Goal: Task Accomplishment & Management: Manage account settings

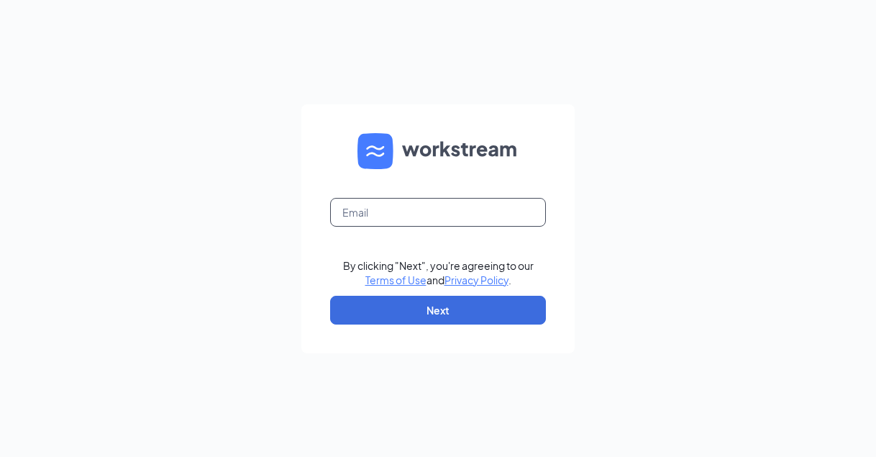
click at [378, 214] on input "text" at bounding box center [438, 212] width 216 height 29
click at [395, 213] on input "text" at bounding box center [438, 212] width 216 height 29
type input "[EMAIL_ADDRESS][DOMAIN_NAME]"
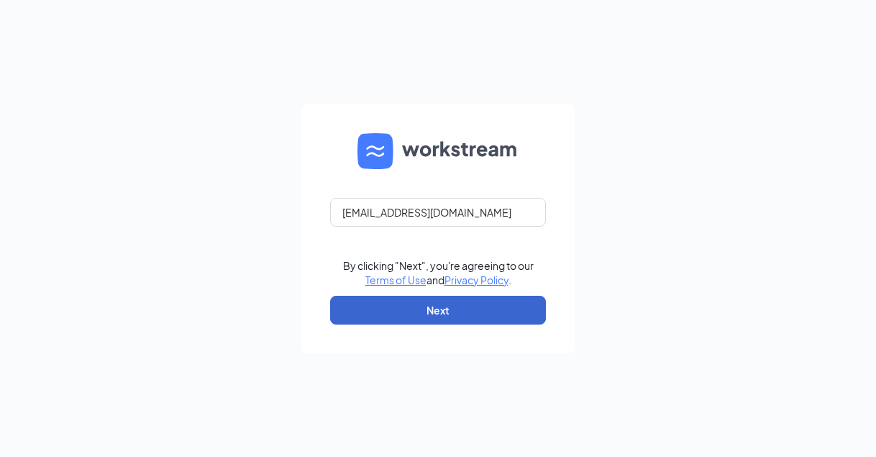
click at [452, 314] on button "Next" at bounding box center [438, 310] width 216 height 29
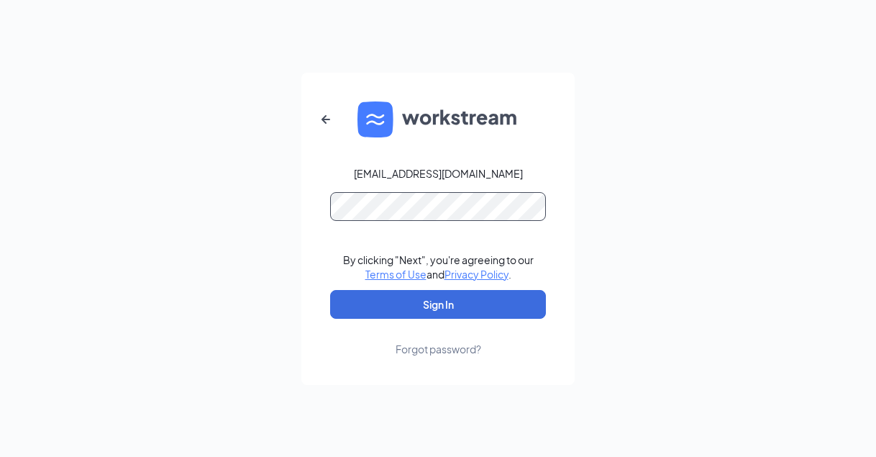
click at [438, 303] on button "Sign In" at bounding box center [438, 304] width 216 height 29
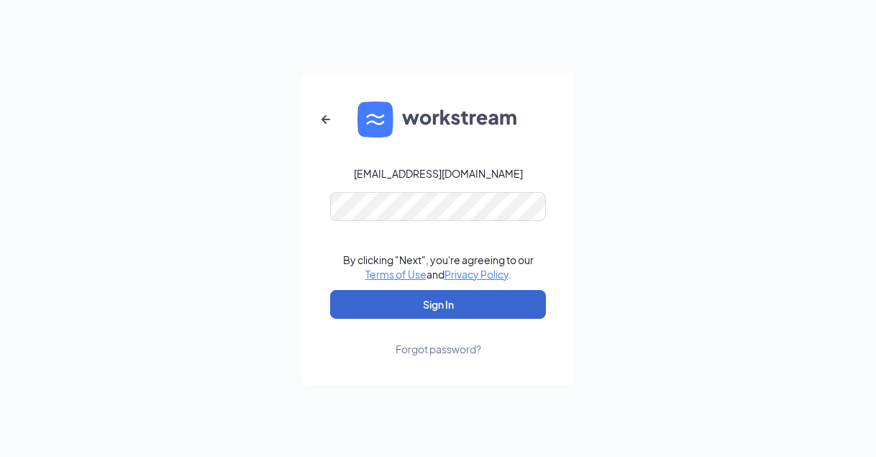
click at [457, 308] on button "Sign In" at bounding box center [438, 304] width 216 height 29
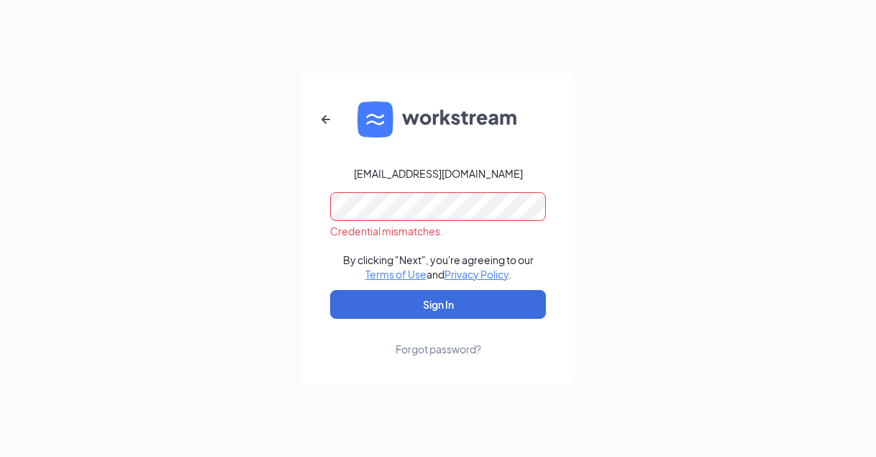
click at [427, 353] on div "Forgot password?" at bounding box center [438, 349] width 86 height 14
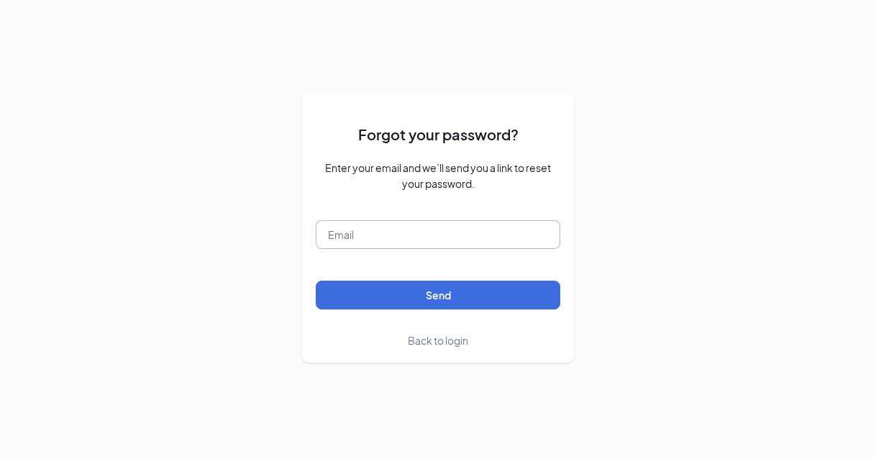
click at [394, 229] on input "text" at bounding box center [438, 234] width 244 height 29
type input "carlosamadorcv1212@gmail.com"
click at [438, 295] on button "Send" at bounding box center [438, 294] width 244 height 29
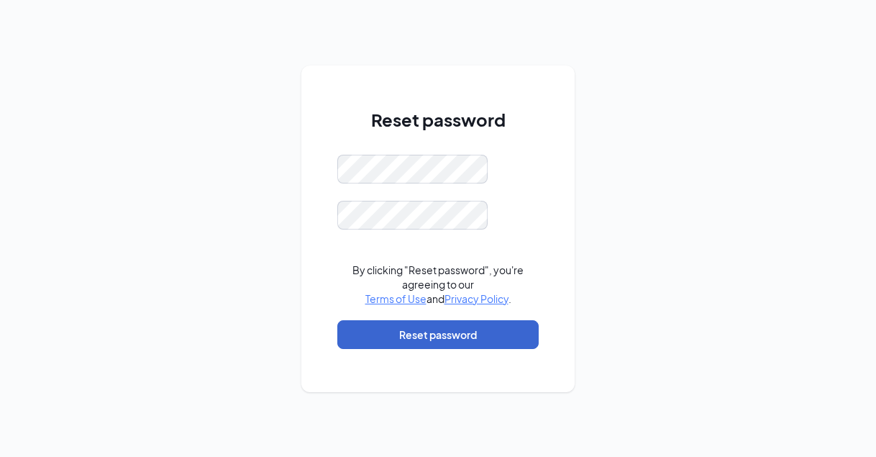
click at [420, 336] on button "Reset password" at bounding box center [437, 334] width 201 height 29
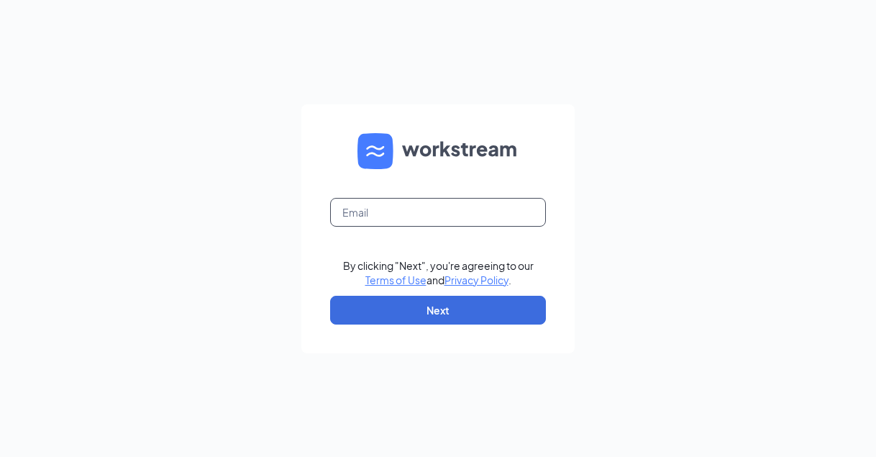
click at [385, 208] on input "text" at bounding box center [438, 212] width 216 height 29
type input "[EMAIL_ADDRESS][DOMAIN_NAME]"
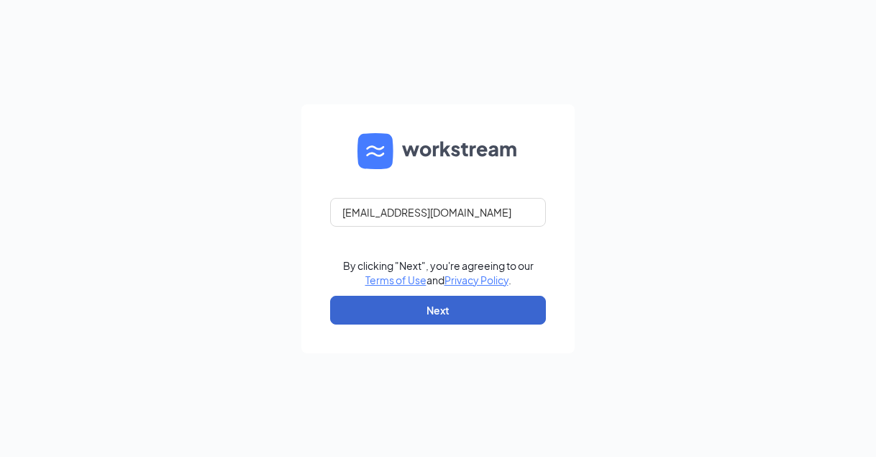
click at [444, 313] on button "Next" at bounding box center [438, 310] width 216 height 29
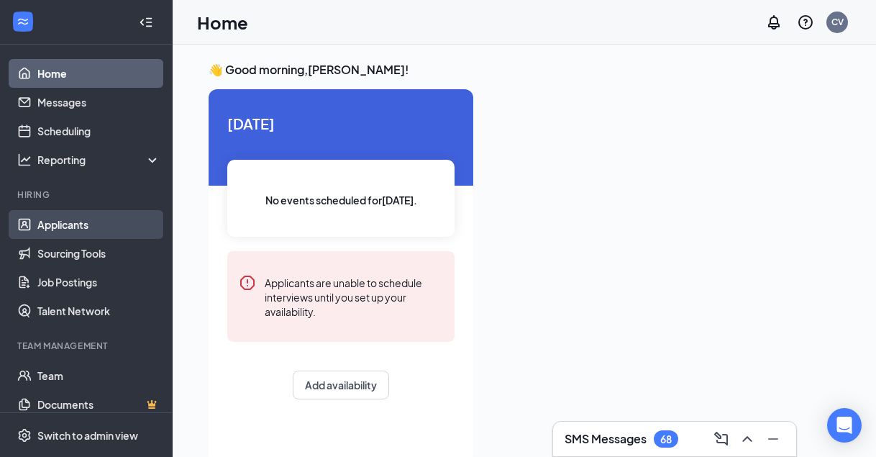
click at [70, 224] on link "Applicants" at bounding box center [98, 224] width 123 height 29
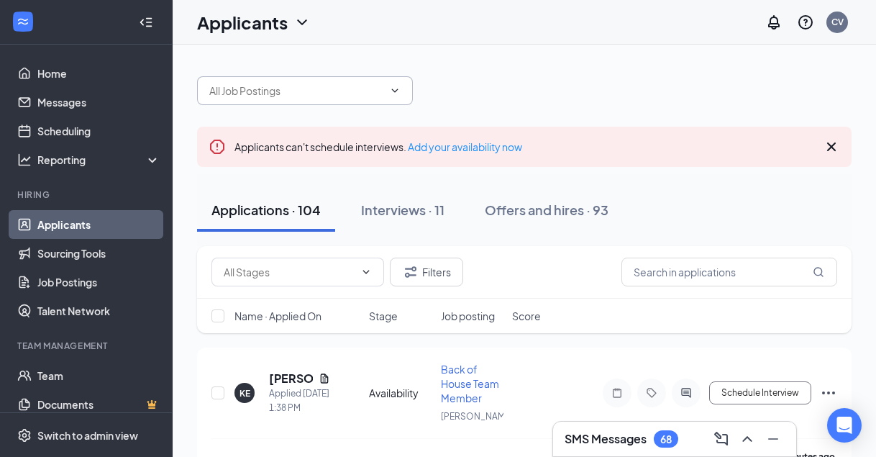
click at [395, 91] on icon "ChevronDown" at bounding box center [395, 90] width 6 height 4
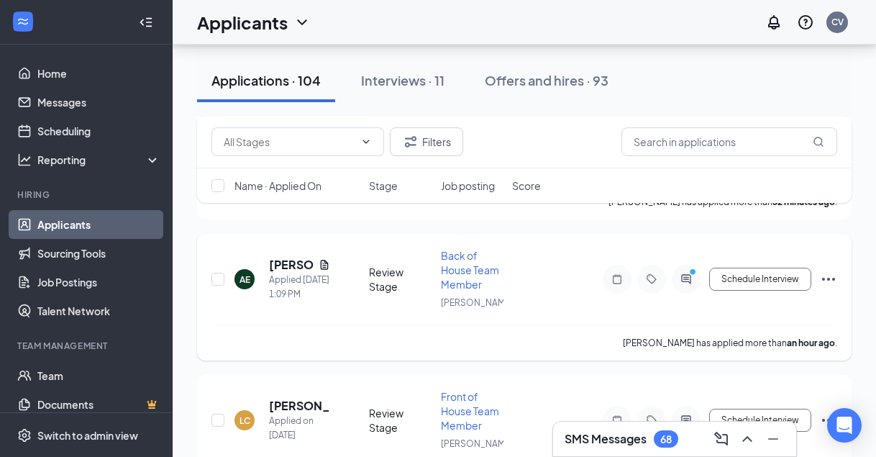
scroll to position [273, 0]
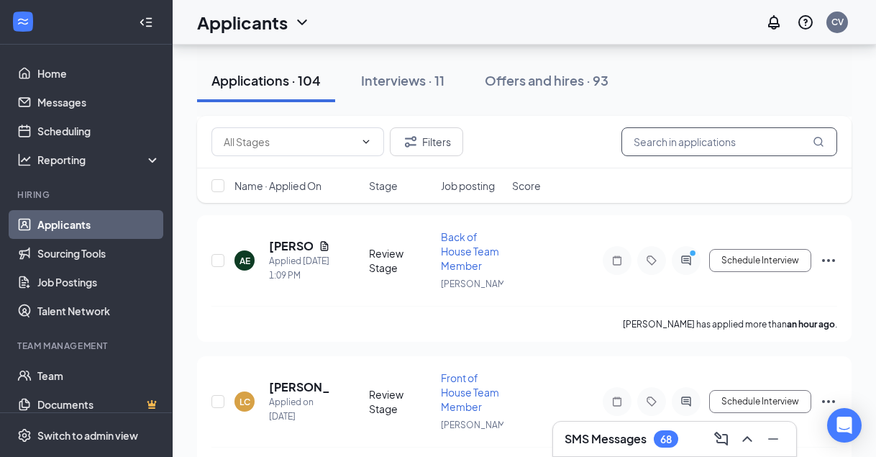
click at [715, 150] on input "text" at bounding box center [729, 141] width 216 height 29
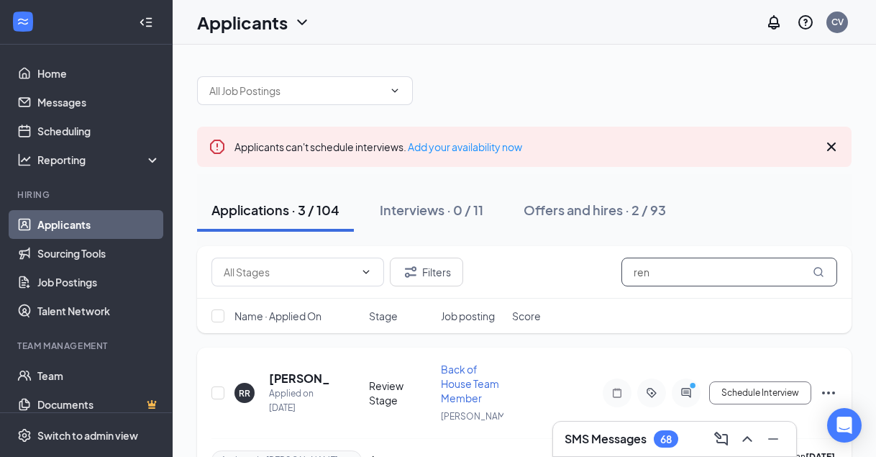
type input "ren"
click at [468, 390] on div "Back of House Team Member" at bounding box center [472, 383] width 63 height 43
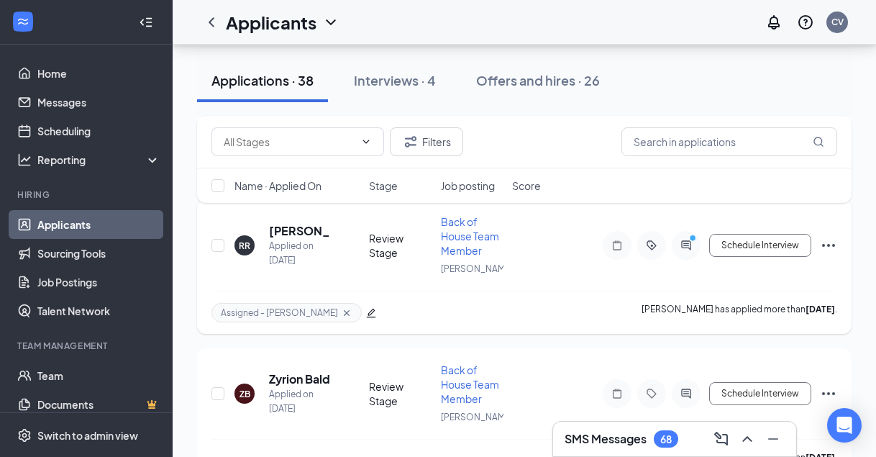
scroll to position [466, 0]
click at [282, 234] on h5 "[PERSON_NAME]" at bounding box center [299, 232] width 61 height 16
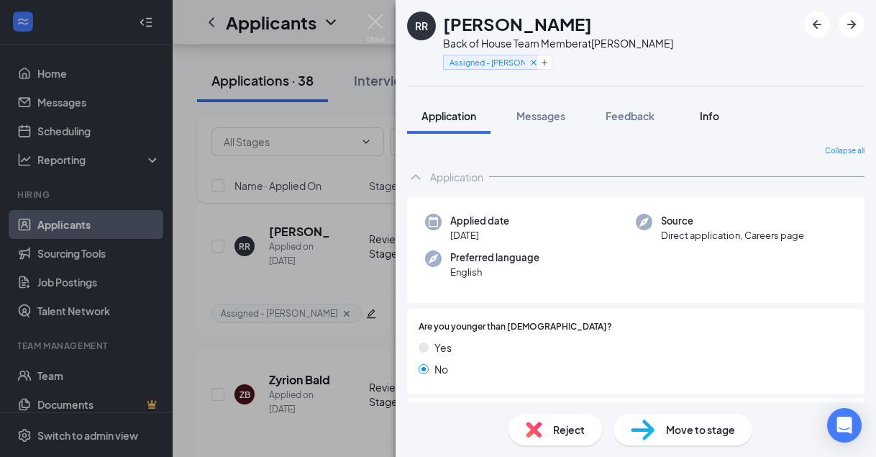
click at [709, 119] on span "Info" at bounding box center [709, 115] width 19 height 13
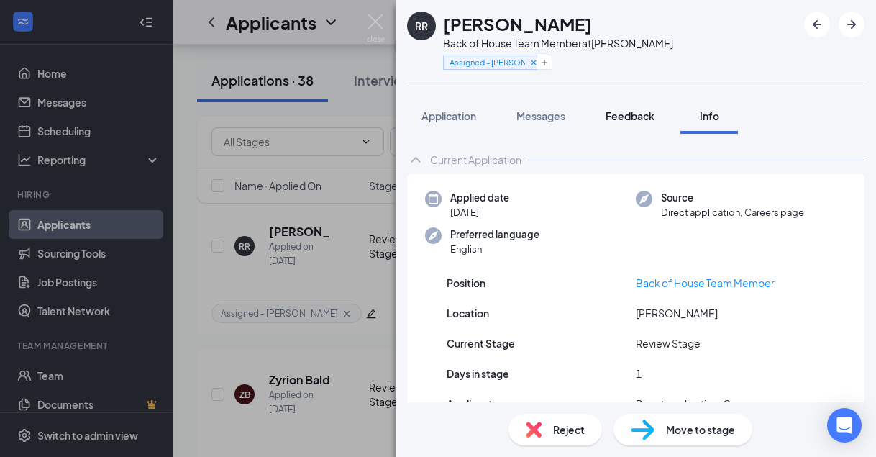
click at [625, 116] on span "Feedback" at bounding box center [629, 115] width 49 height 13
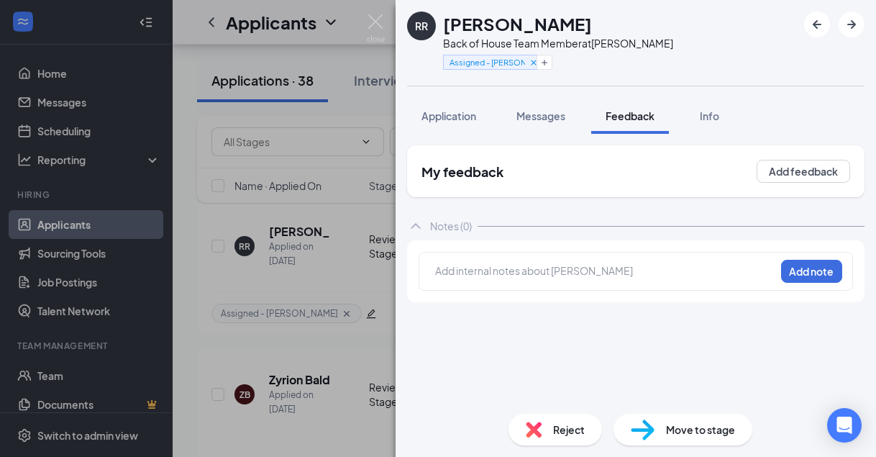
click at [320, 242] on div "RR [PERSON_NAME] Back of House Team Member at [PERSON_NAME] Assigned - [PERSON_…" at bounding box center [438, 228] width 876 height 457
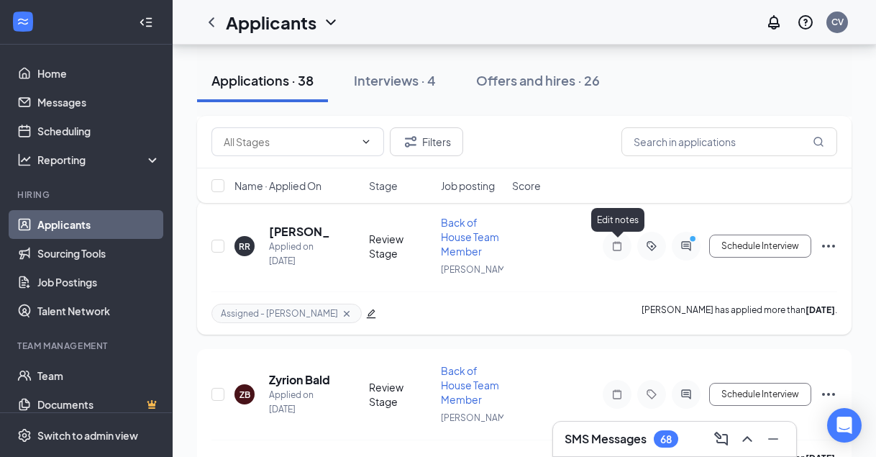
click at [618, 246] on icon "Note" at bounding box center [616, 246] width 17 height 12
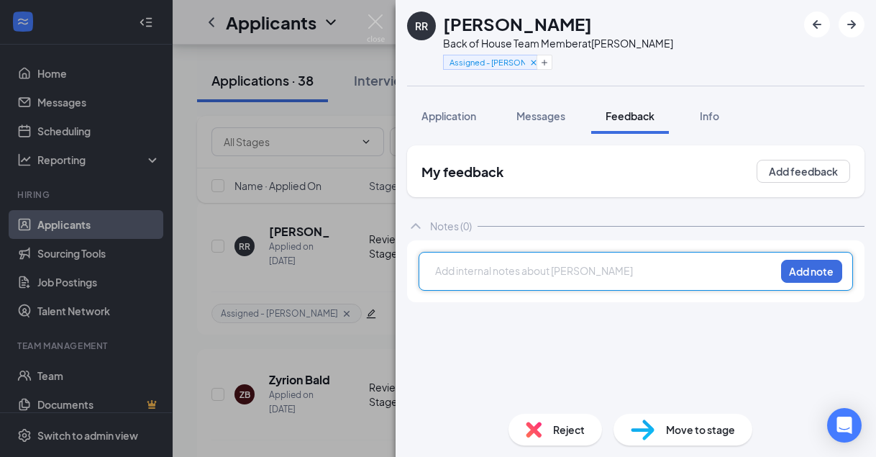
click at [346, 116] on div "RR [PERSON_NAME] Back of House Team Member at [PERSON_NAME] Assigned - [PERSON_…" at bounding box center [438, 228] width 876 height 457
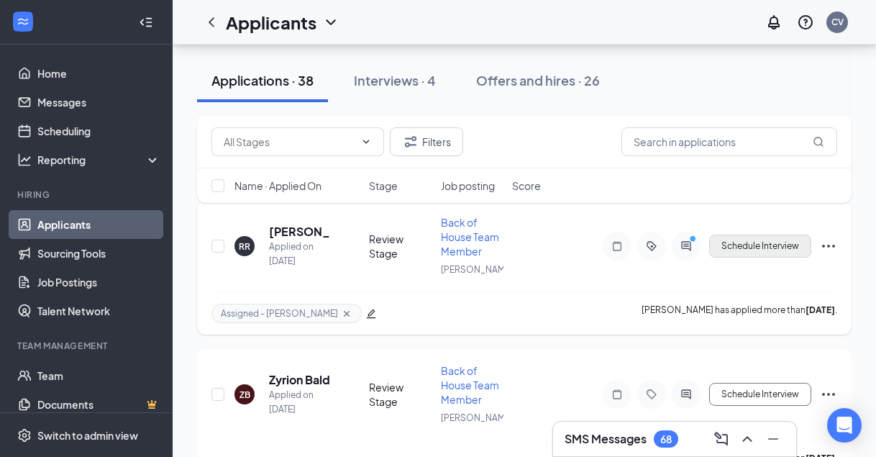
click at [759, 253] on button "Schedule Interview" at bounding box center [760, 245] width 102 height 23
type input "Onsite Interview (next stage)"
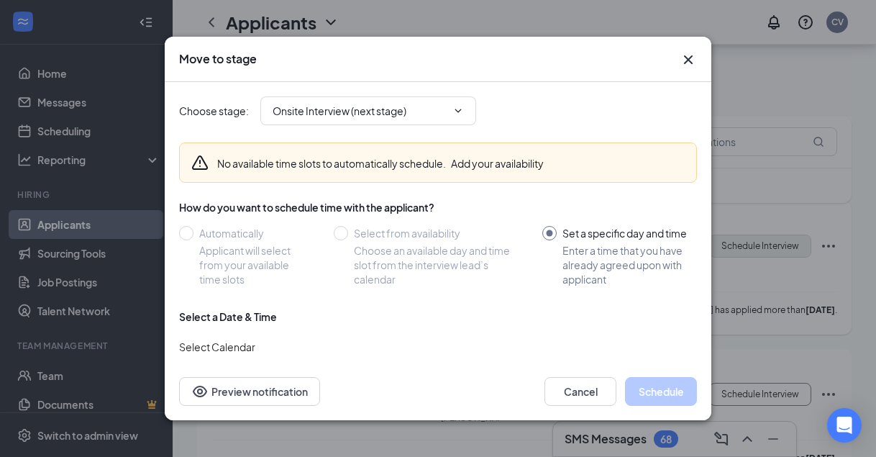
type input "[DATE]"
click at [457, 111] on icon "ChevronDown" at bounding box center [458, 111] width 12 height 12
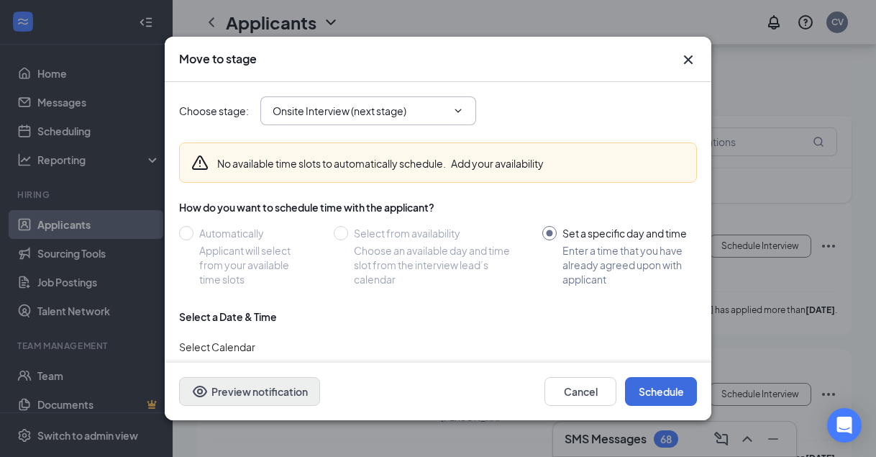
click at [259, 395] on button "Preview notification" at bounding box center [249, 391] width 141 height 29
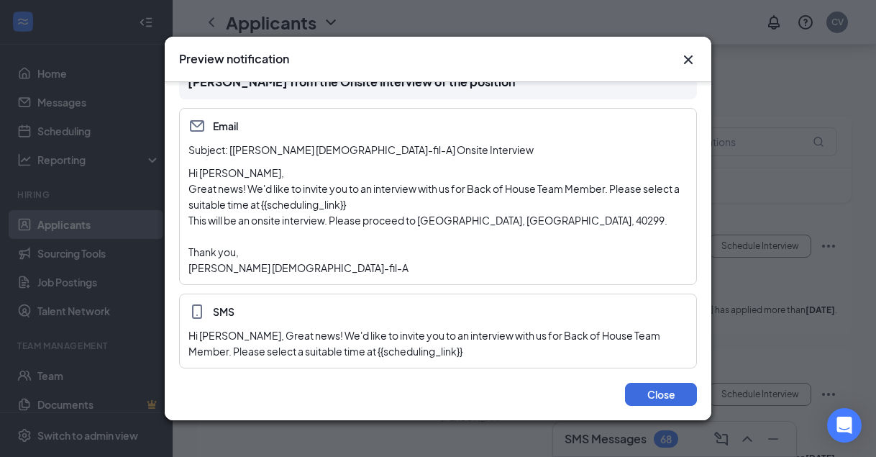
scroll to position [32, 0]
click at [684, 55] on icon "Cross" at bounding box center [688, 59] width 17 height 17
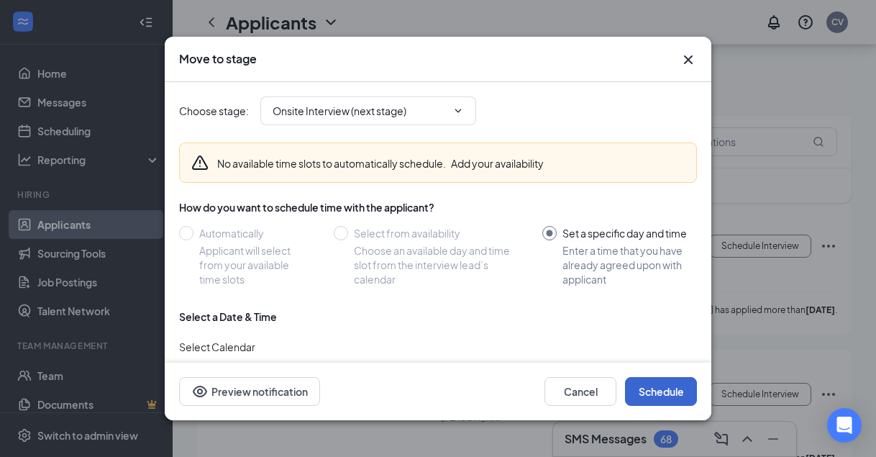
click at [676, 393] on button "Schedule" at bounding box center [661, 391] width 72 height 29
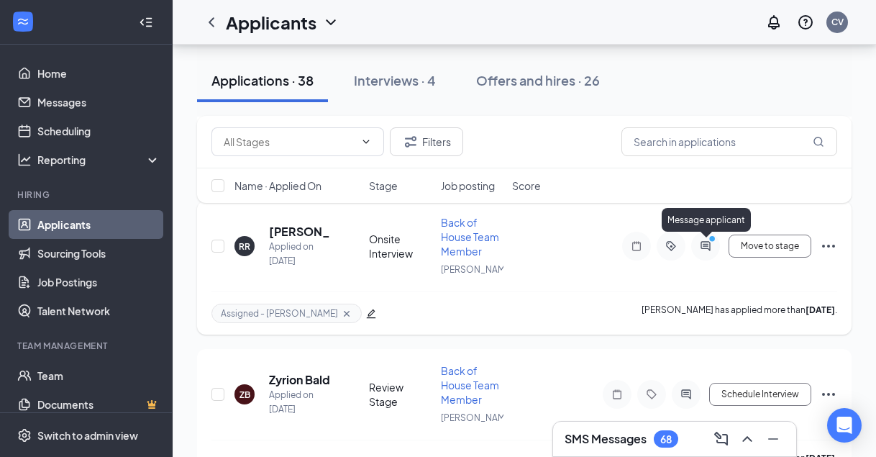
click at [709, 240] on circle "PrimaryDot" at bounding box center [711, 238] width 6 height 6
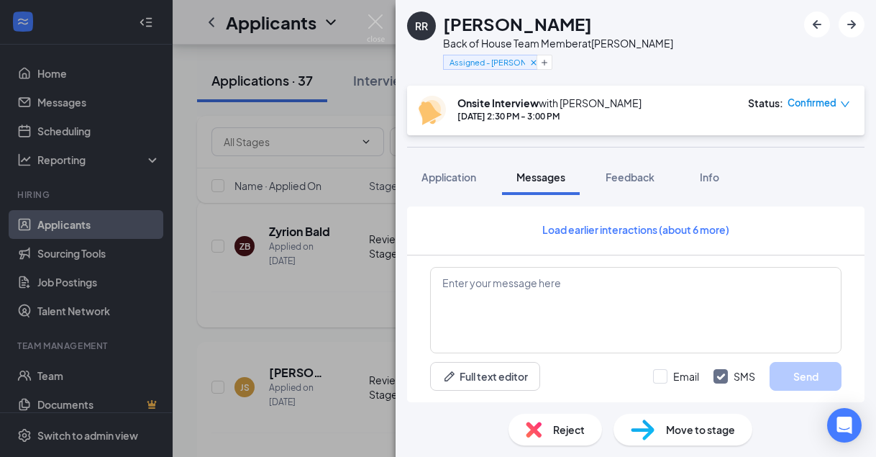
click at [843, 102] on icon "down" at bounding box center [845, 104] width 10 height 10
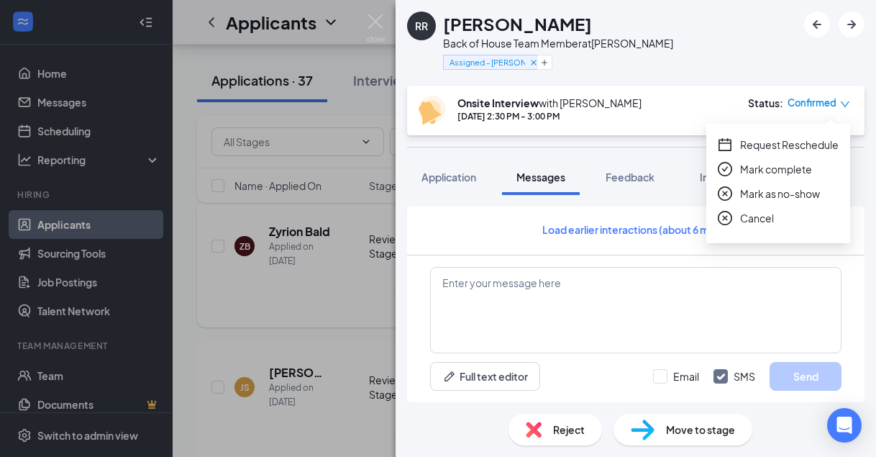
click at [764, 148] on span "Request Reschedule" at bounding box center [789, 145] width 99 height 16
type input "[DATE]"
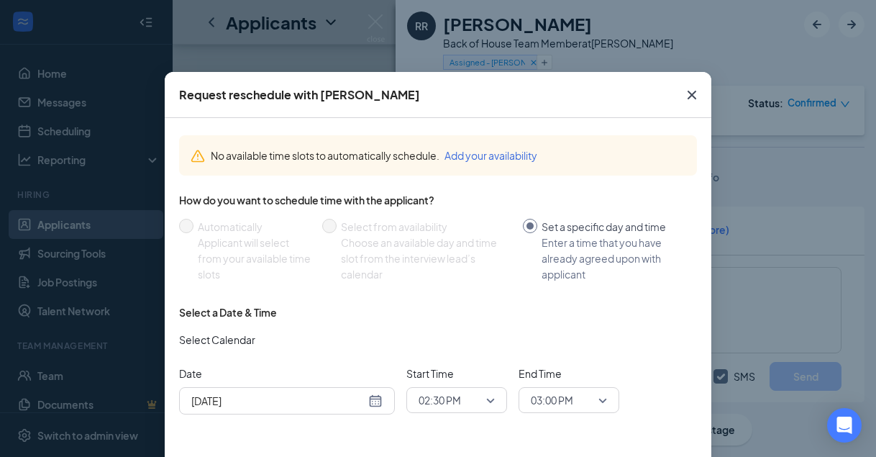
click at [490, 401] on span "02:30 PM" at bounding box center [456, 400] width 76 height 22
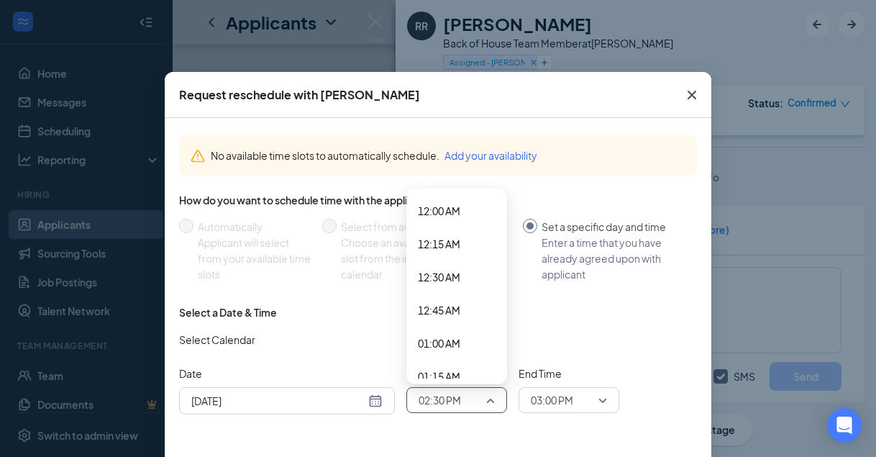
scroll to position [1769, 0]
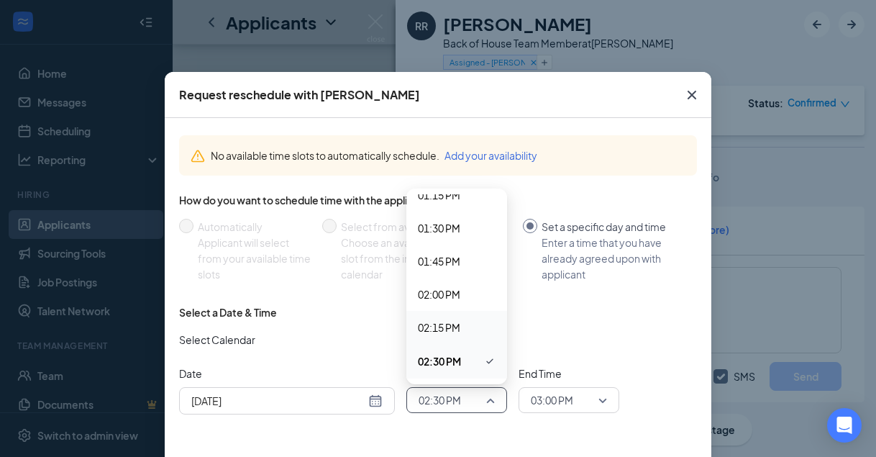
click at [436, 326] on span "02:15 PM" at bounding box center [439, 327] width 42 height 16
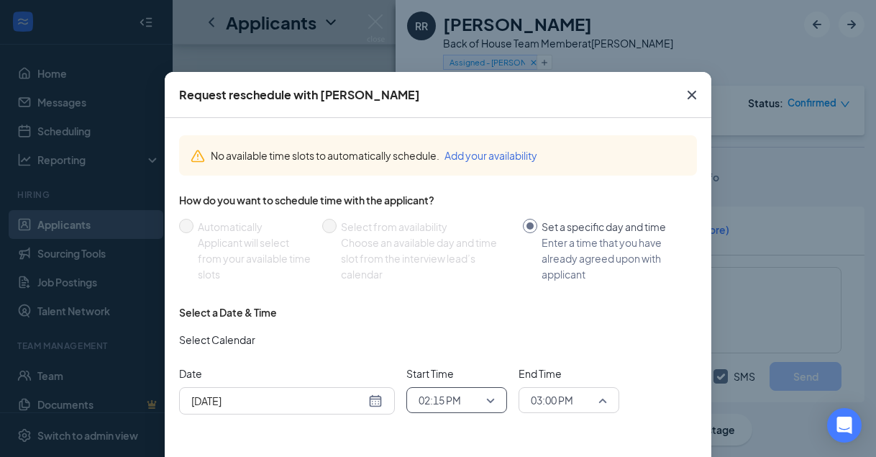
click at [603, 403] on span "03:00 PM" at bounding box center [569, 400] width 76 height 22
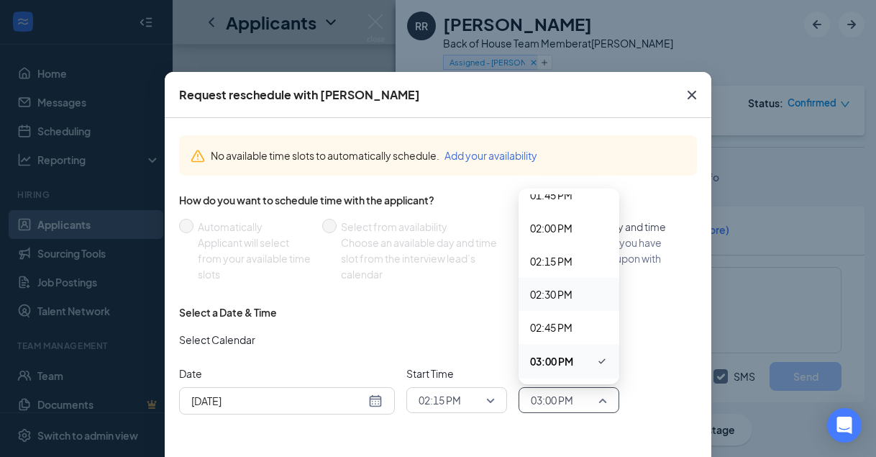
click at [560, 293] on span "02:30 PM" at bounding box center [551, 294] width 42 height 16
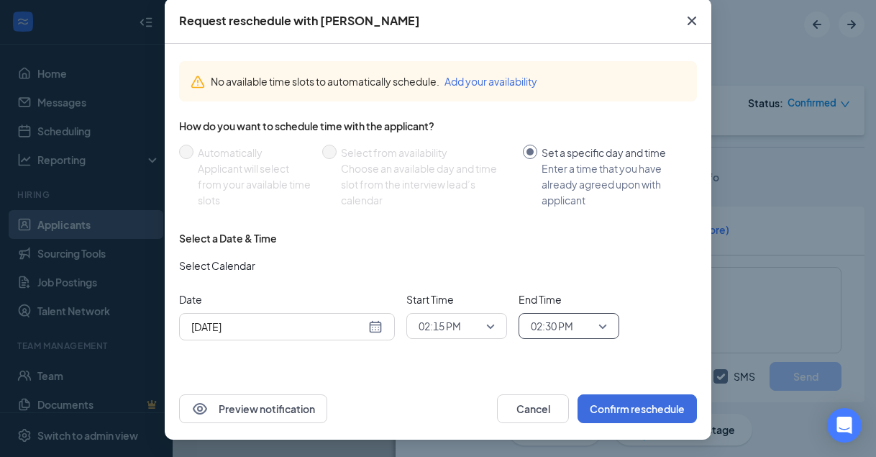
scroll to position [74, 0]
click at [628, 405] on button "Confirm reschedule" at bounding box center [636, 408] width 119 height 29
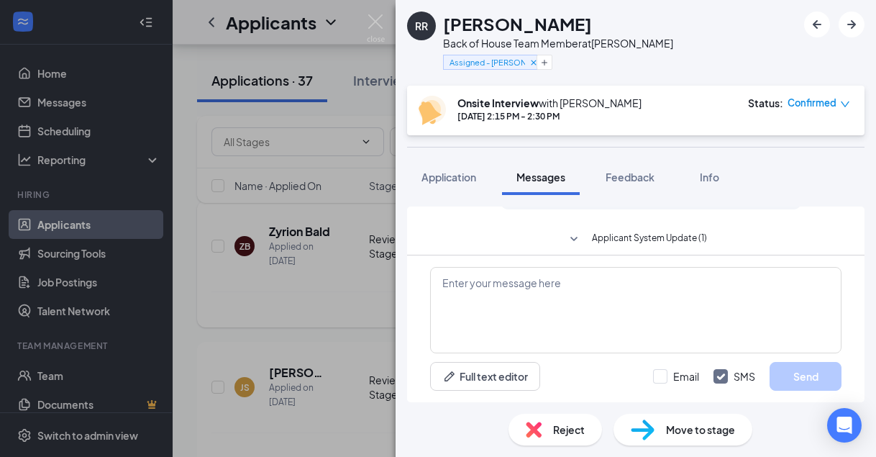
scroll to position [822, 0]
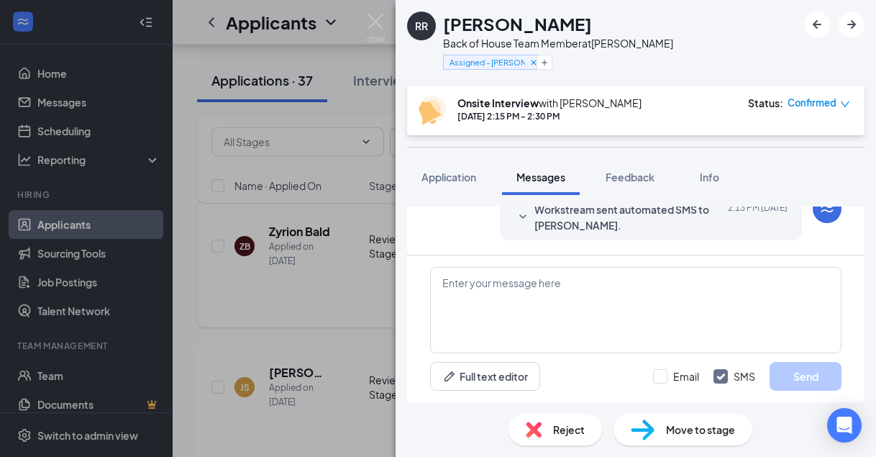
click at [352, 112] on div "RR [PERSON_NAME] Back of House Team Member at [PERSON_NAME] Assigned - [PERSON_…" at bounding box center [438, 228] width 876 height 457
